Goal: Information Seeking & Learning: Learn about a topic

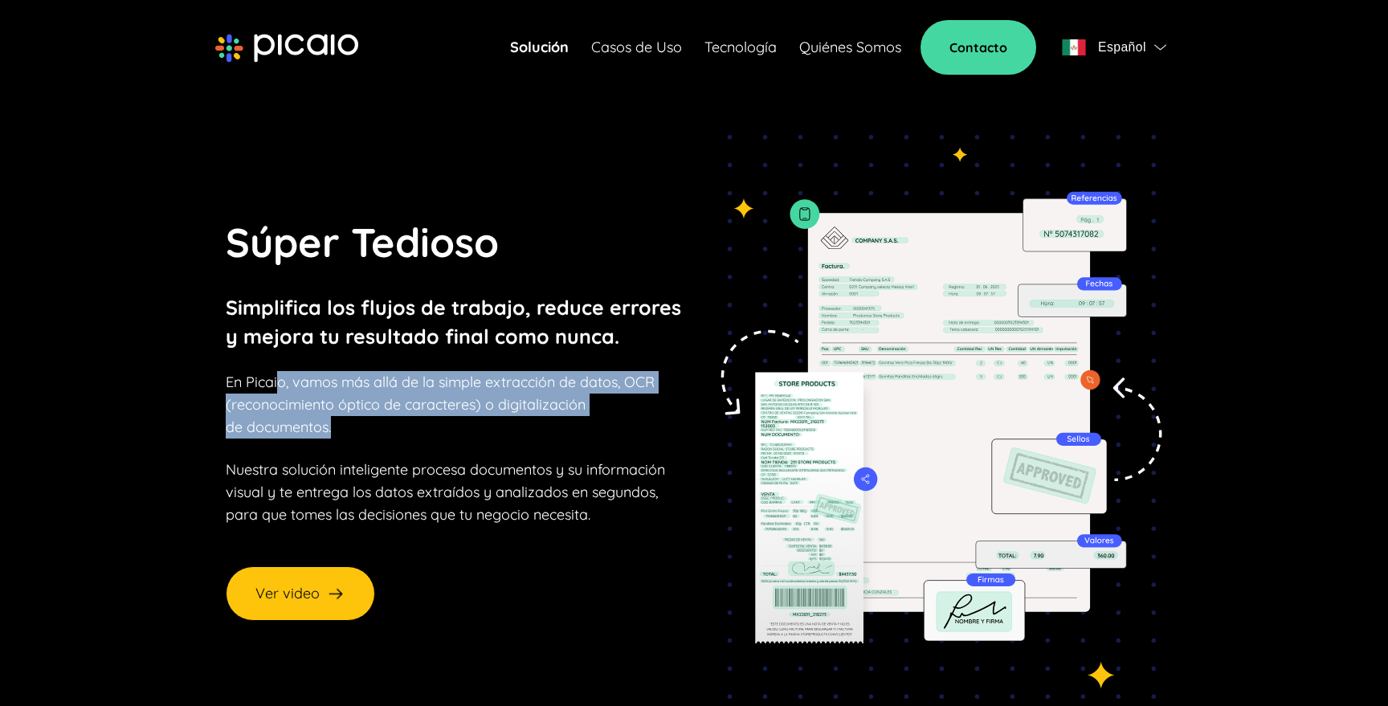
drag, startPoint x: 284, startPoint y: 390, endPoint x: 443, endPoint y: 413, distance: 161.4
click at [444, 414] on p "En Picaio, vamos más allá de la simple extracción de datos, OCR (reconocimiento…" at bounding box center [440, 404] width 429 height 67
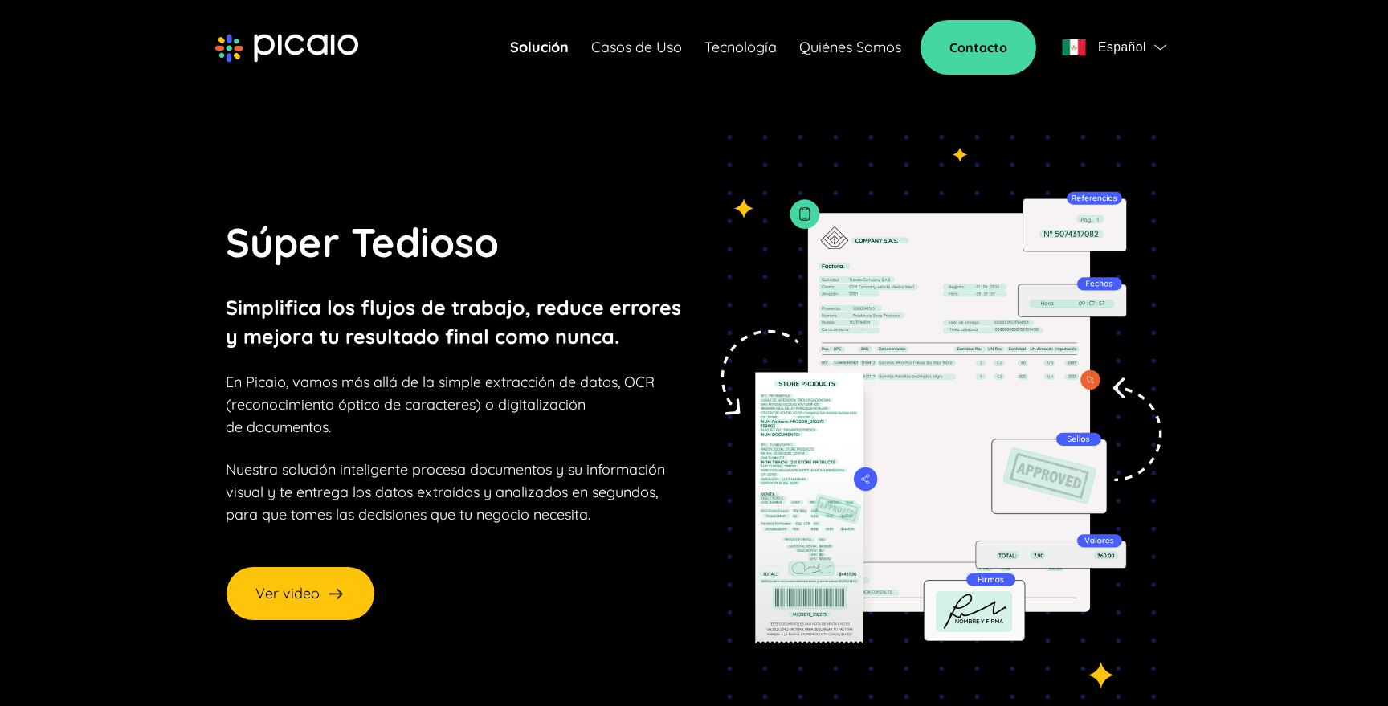
click at [362, 425] on p "En Picaio, vamos más allá de la simple extracción de datos, OCR (reconocimiento…" at bounding box center [440, 404] width 429 height 67
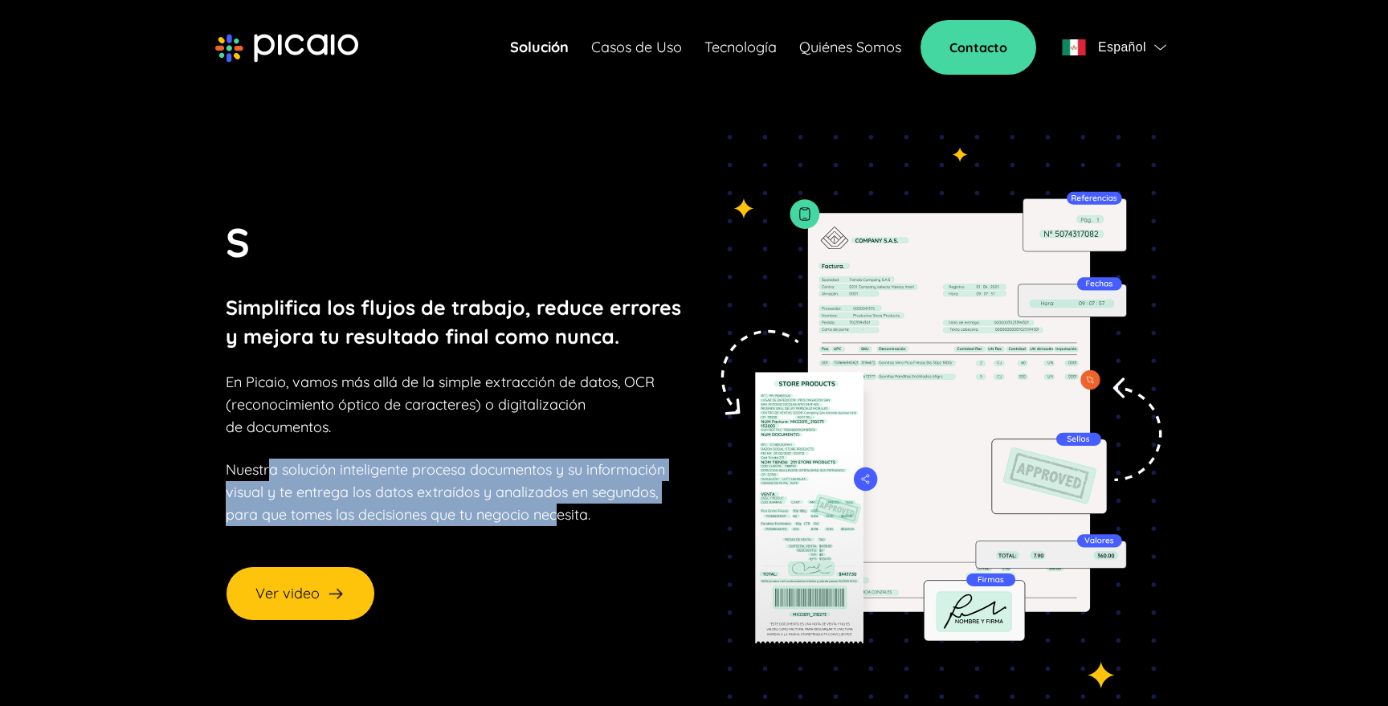
drag, startPoint x: 270, startPoint y: 474, endPoint x: 565, endPoint y: 516, distance: 297.8
click at [565, 516] on p "Nuestra solución inteligente procesa documentos y su información visual y te en…" at bounding box center [445, 492] width 439 height 67
click at [374, 500] on p "Nuestra solución inteligente procesa documentos y su información visual y te en…" at bounding box center [445, 492] width 439 height 67
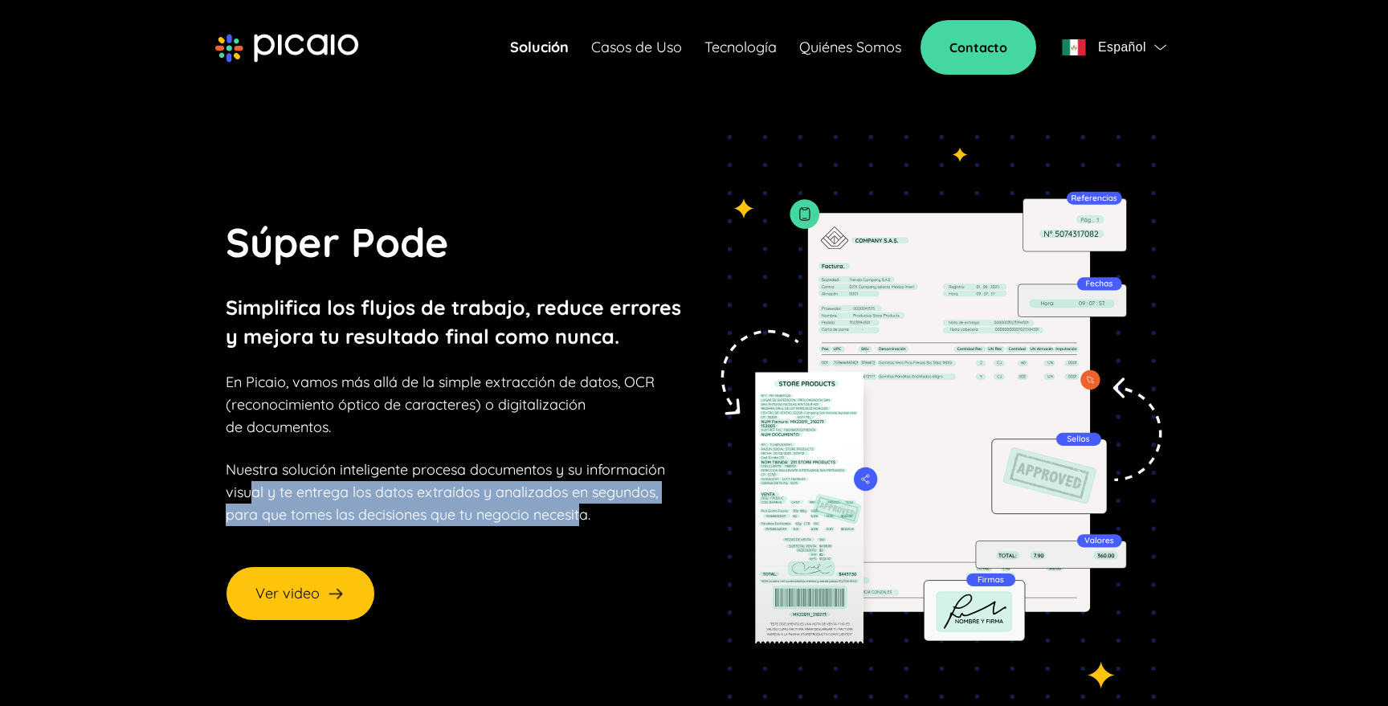
drag, startPoint x: 255, startPoint y: 493, endPoint x: 588, endPoint y: 506, distance: 332.8
click at [588, 506] on p "Nuestra solución inteligente procesa documentos y su información visual y te en…" at bounding box center [445, 492] width 439 height 67
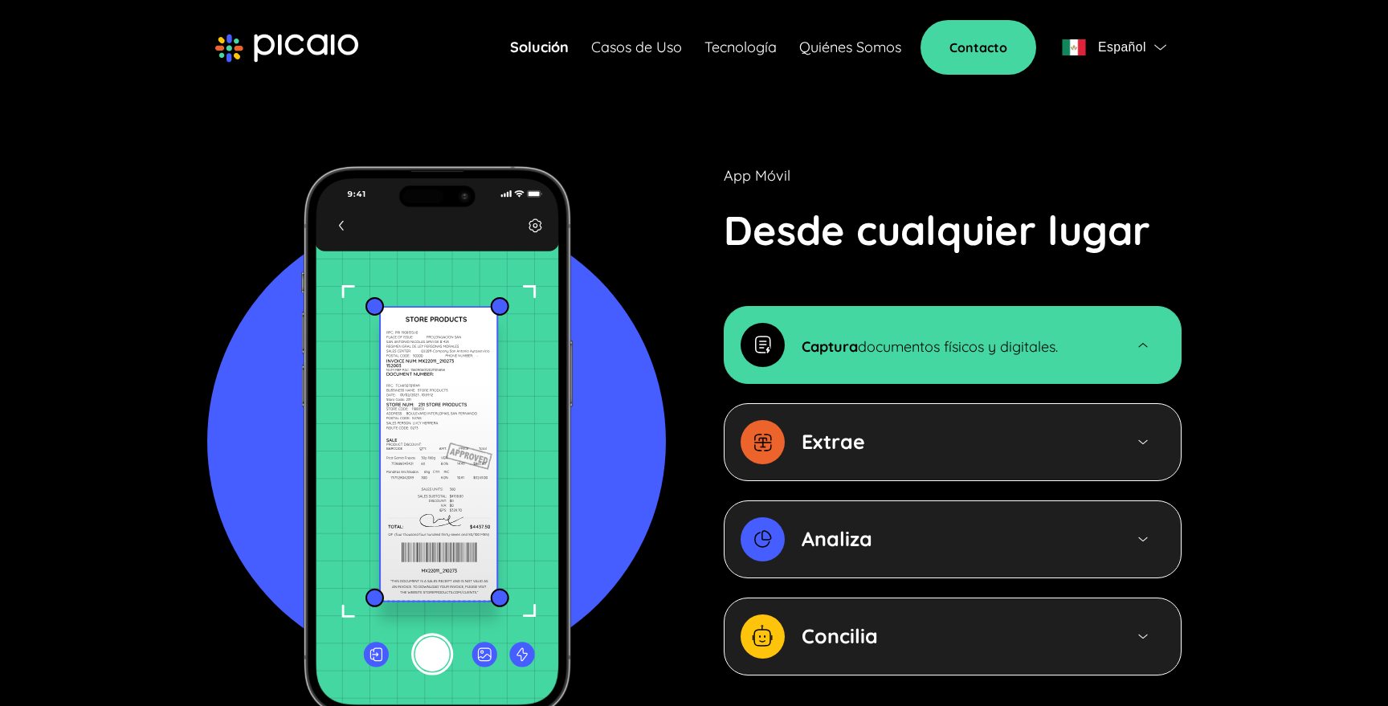
scroll to position [1667, 0]
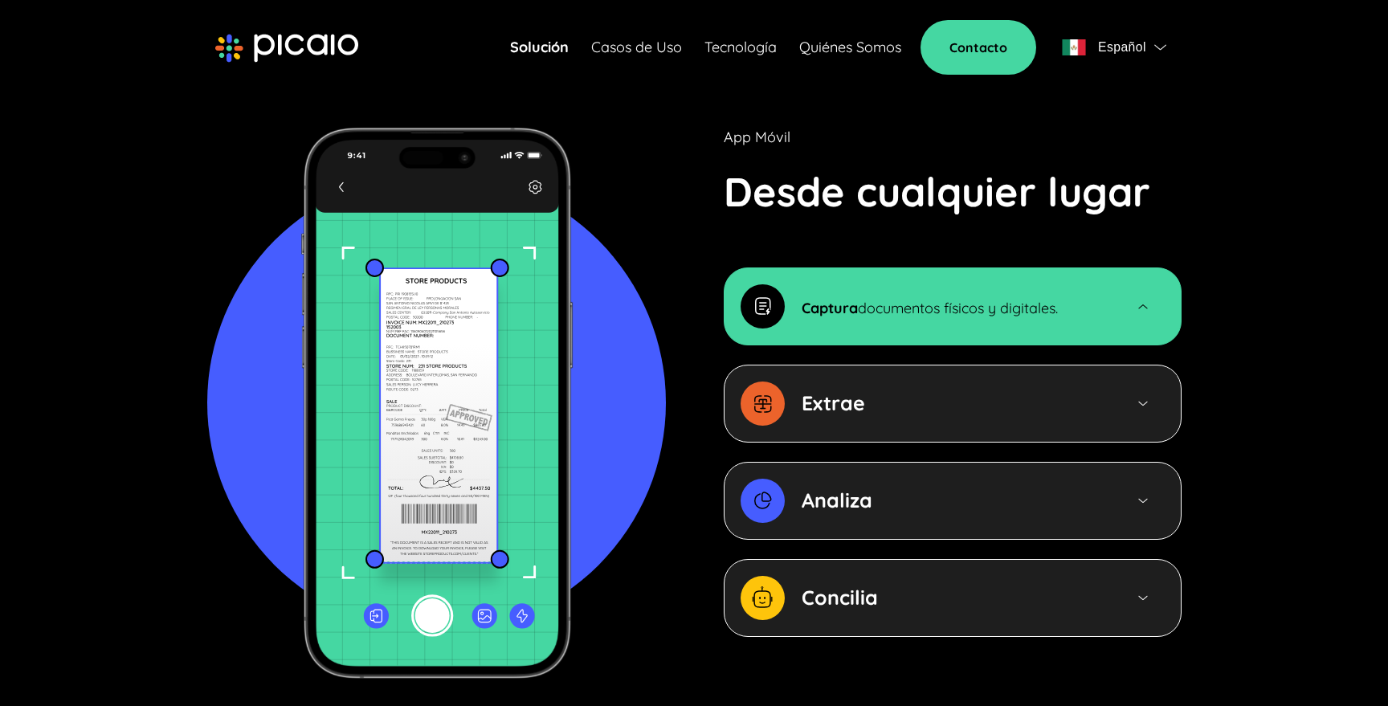
click at [992, 389] on div "Extrae" at bounding box center [954, 403] width 305 height 29
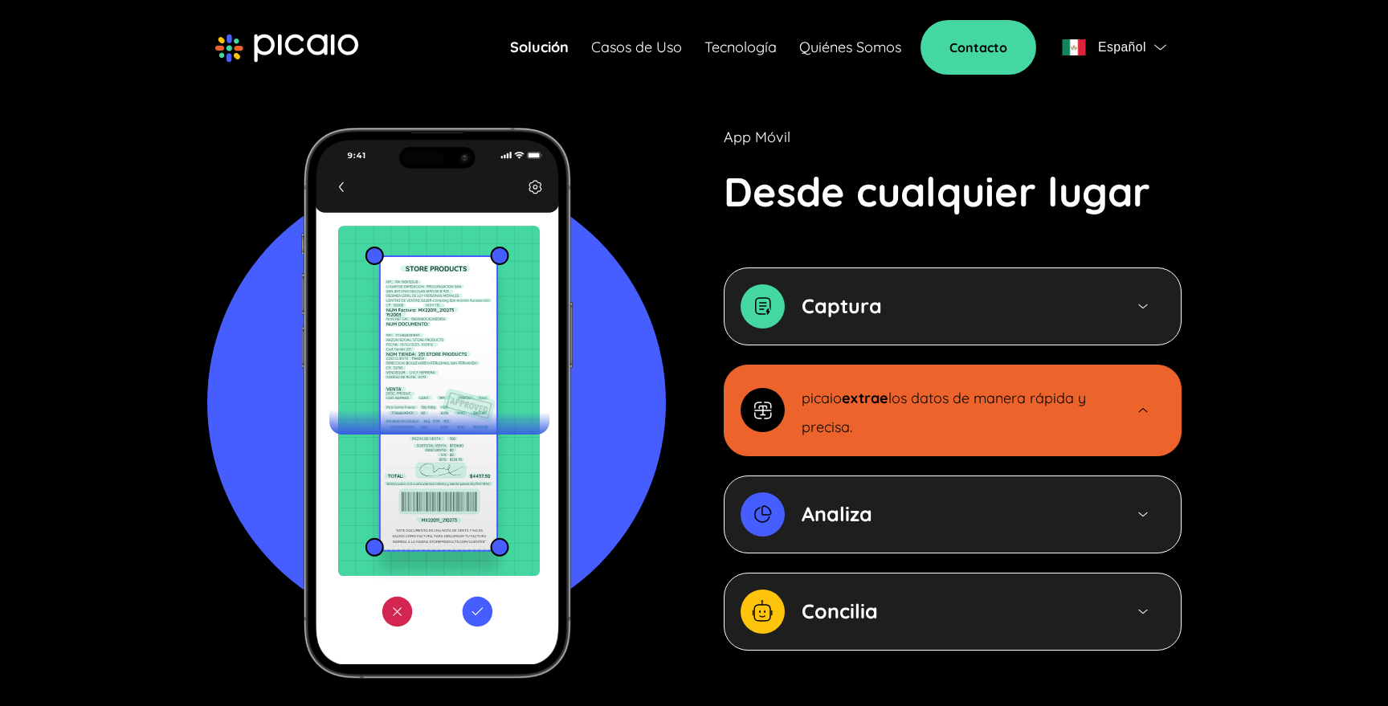
click at [931, 500] on div "Analiza" at bounding box center [954, 514] width 305 height 29
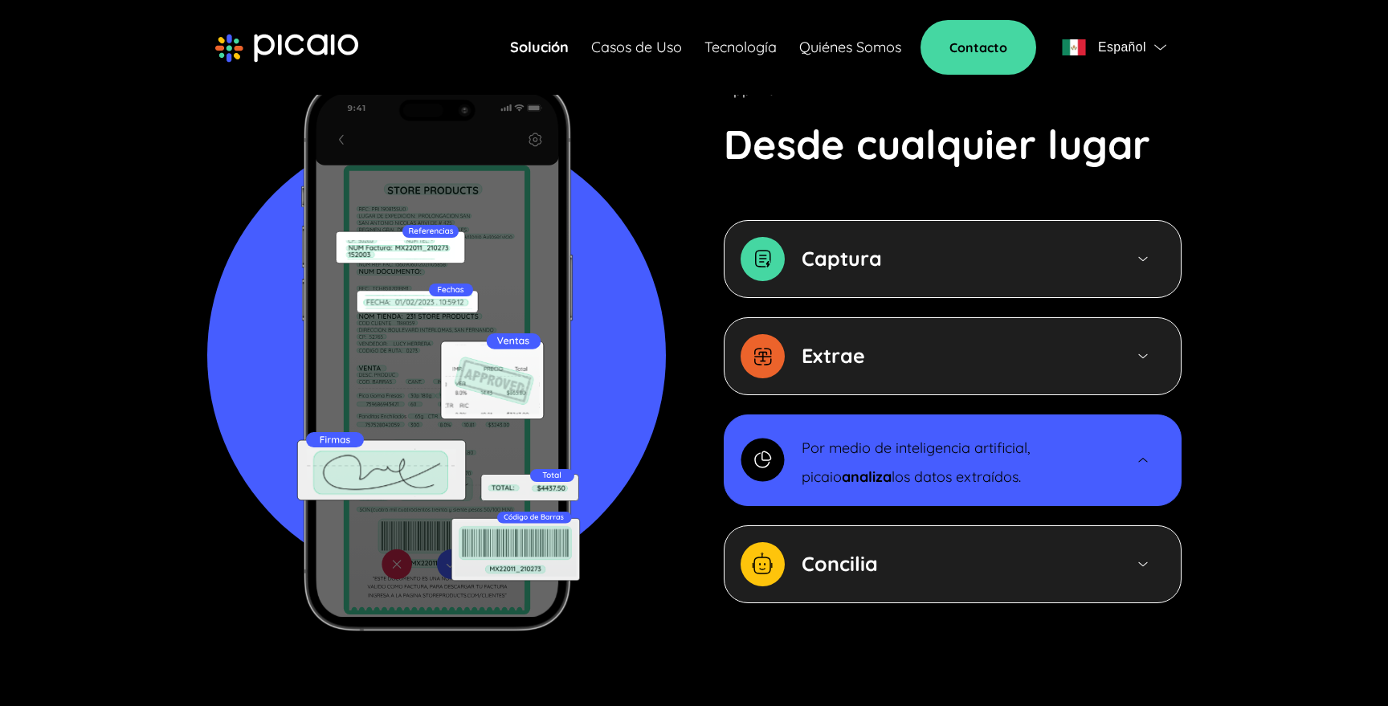
scroll to position [1723, 0]
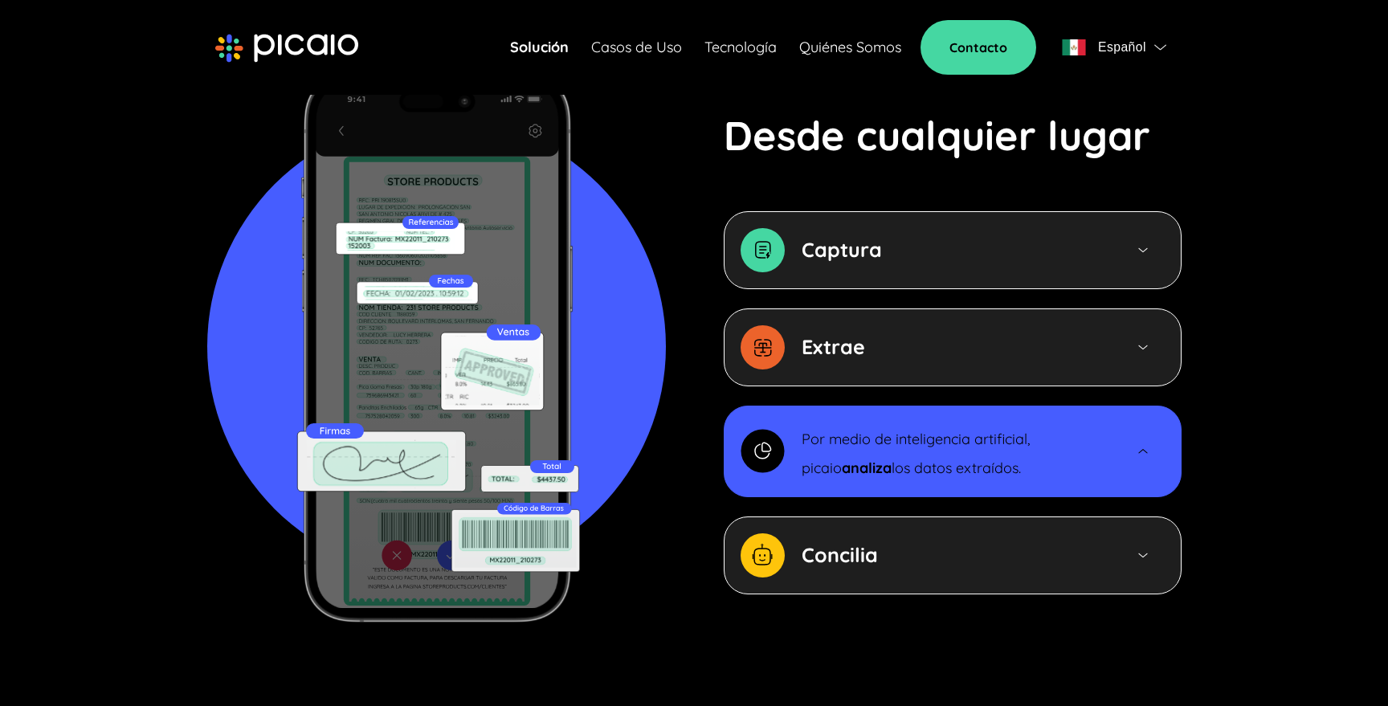
click at [960, 541] on div "Concilia" at bounding box center [954, 555] width 305 height 29
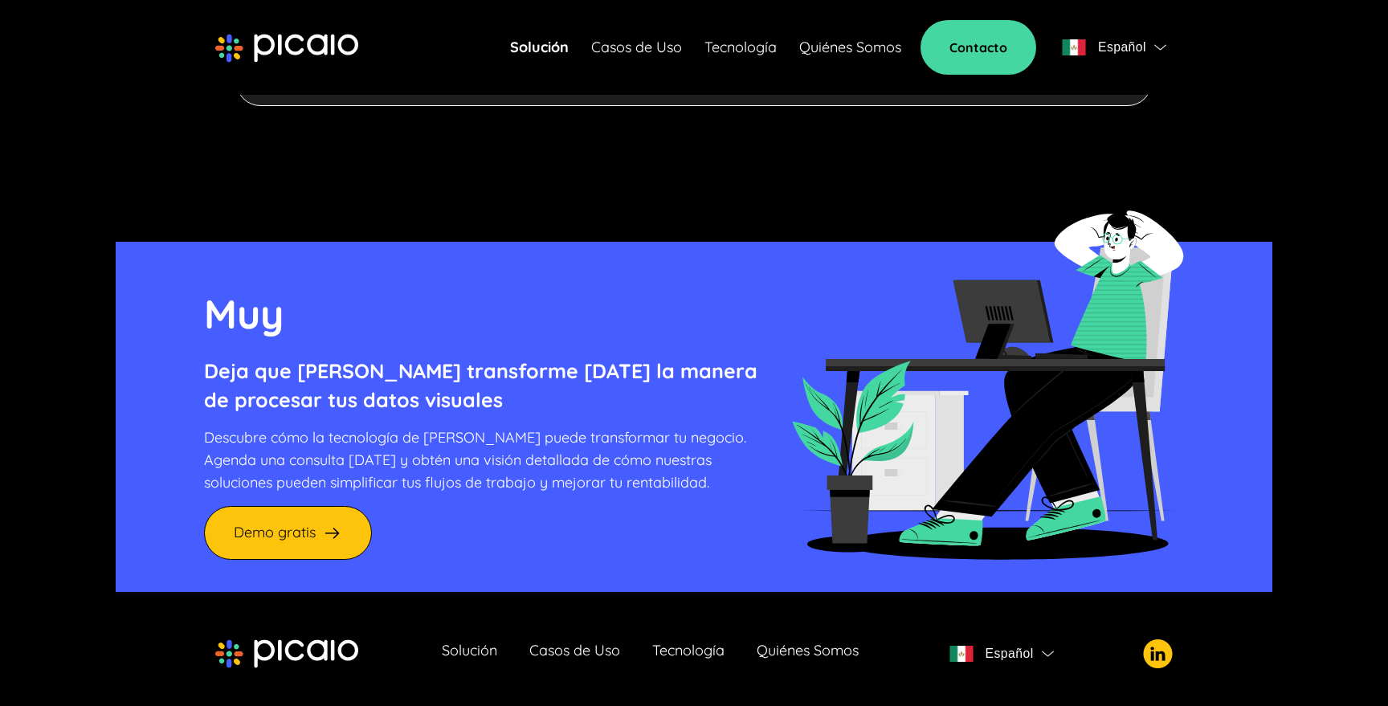
scroll to position [4396, 0]
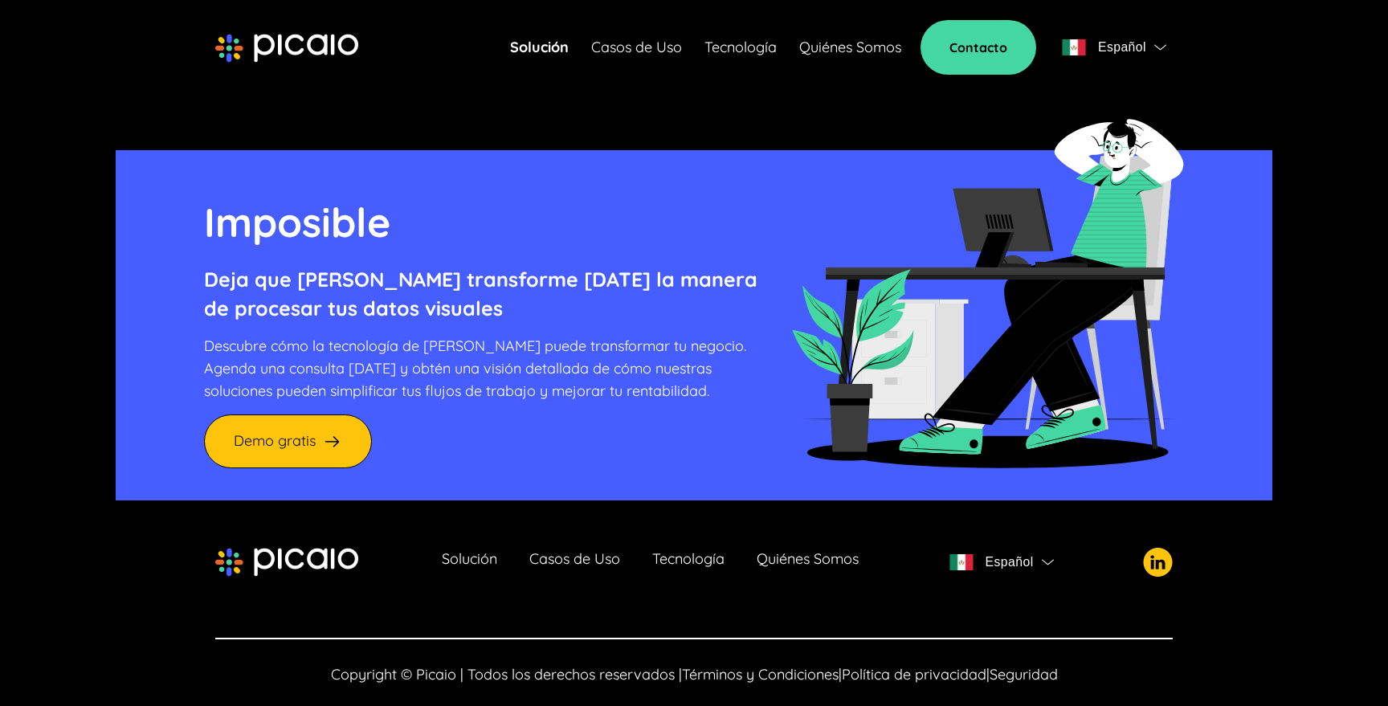
click at [1151, 53] on span "Español" at bounding box center [1114, 47] width 104 height 22
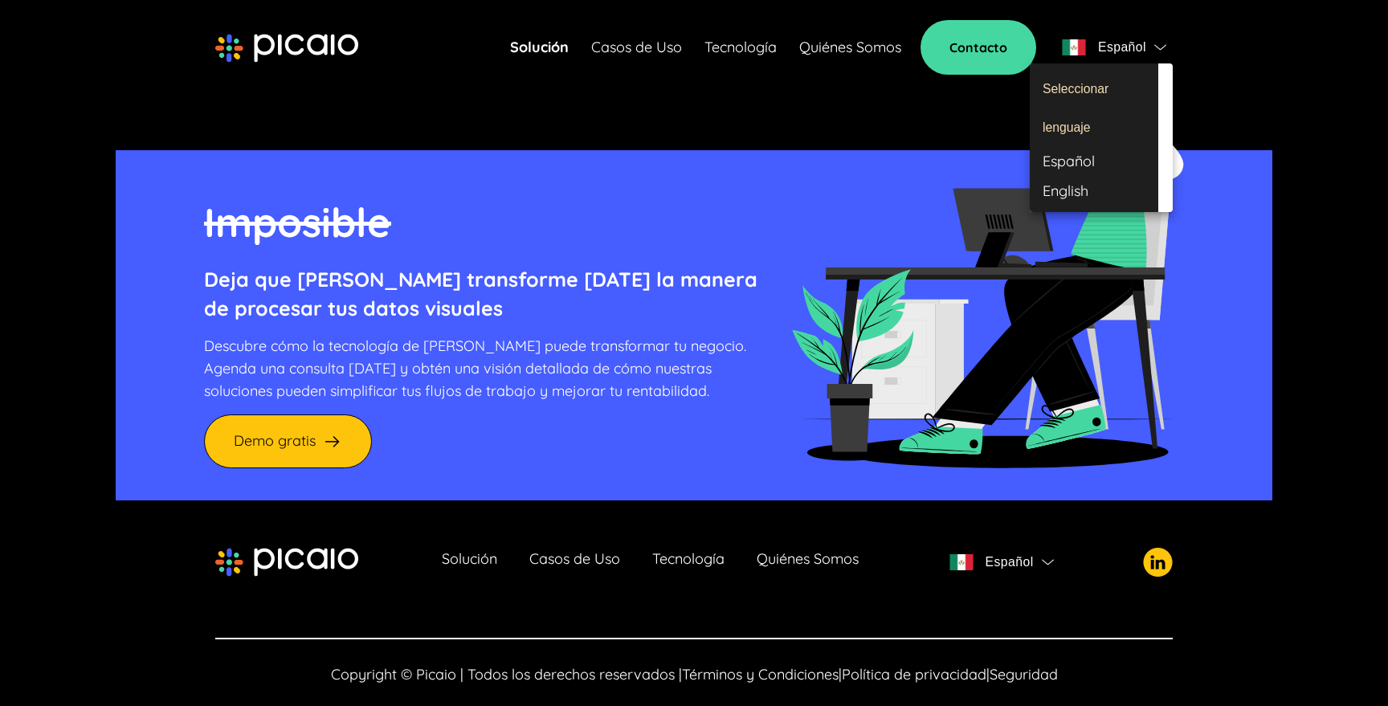
click at [1247, 56] on div at bounding box center [694, 353] width 1388 height 706
